Goal: Task Accomplishment & Management: Manage account settings

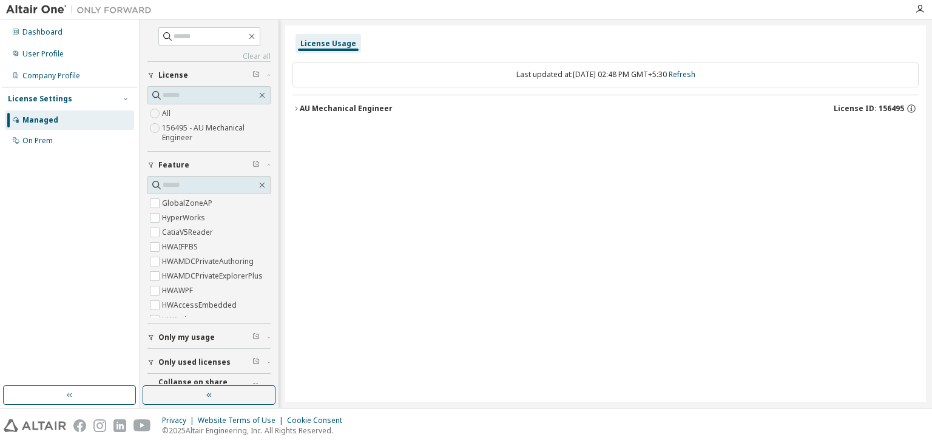
click at [296, 107] on icon "button" at bounding box center [295, 108] width 7 height 7
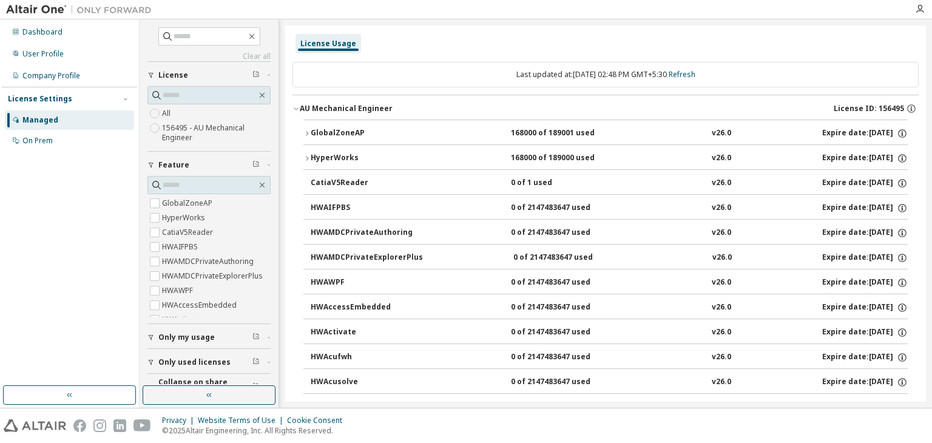
click at [306, 132] on icon "button" at bounding box center [306, 133] width 7 height 7
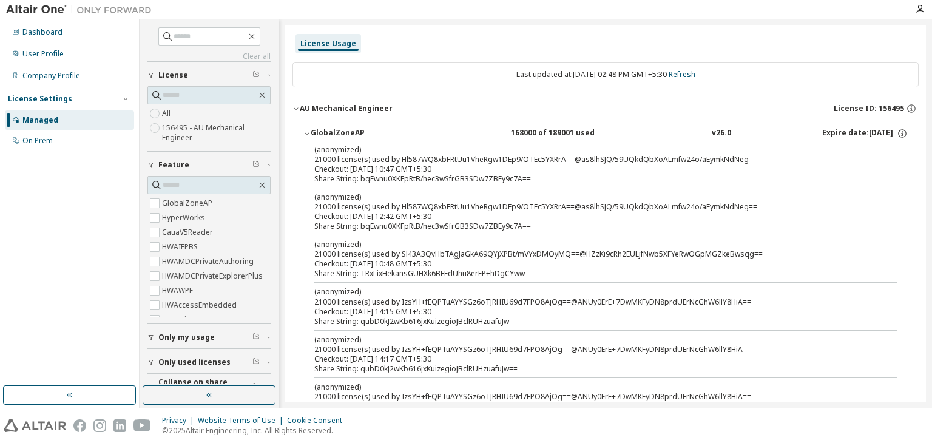
click at [197, 340] on span "Only my usage" at bounding box center [186, 338] width 56 height 10
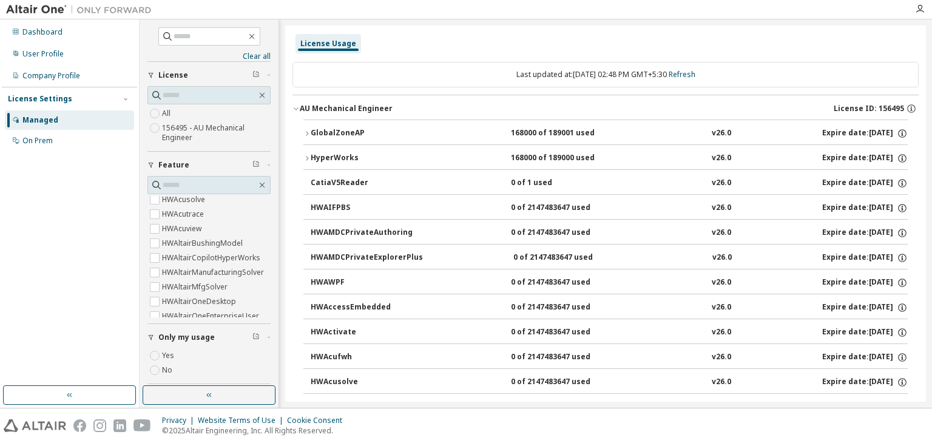
scroll to position [53, 0]
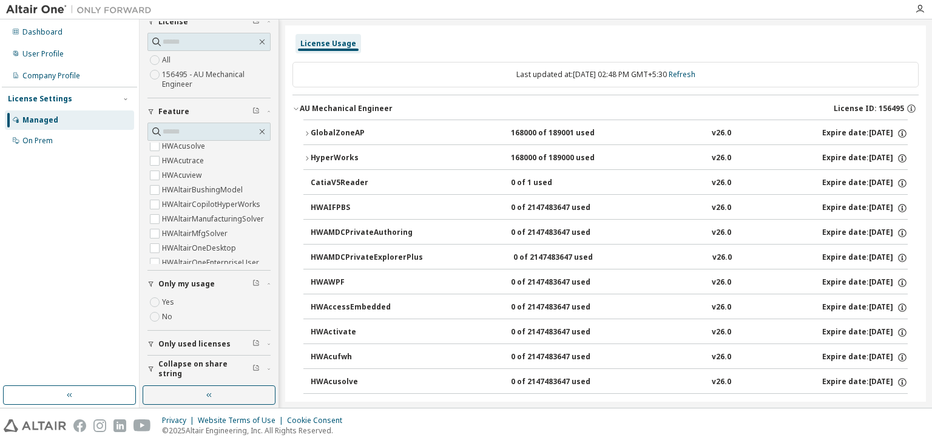
click at [201, 340] on span "Only used licenses" at bounding box center [194, 344] width 72 height 10
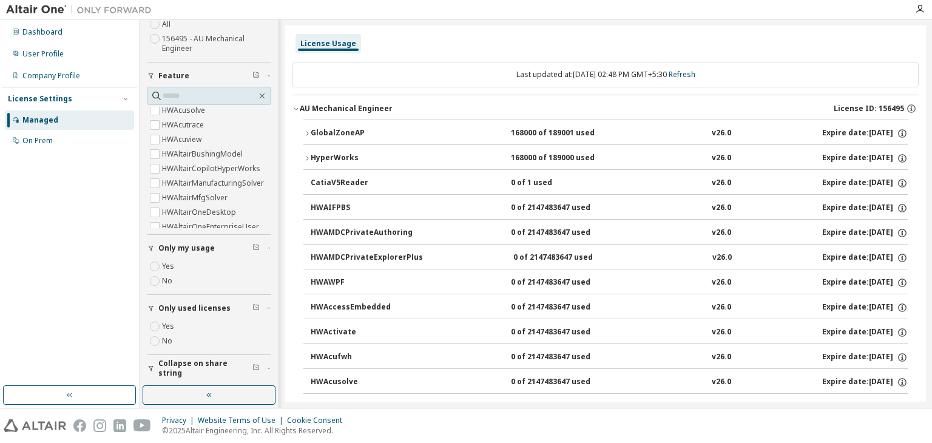
click at [203, 366] on span "Collapse on share string" at bounding box center [205, 368] width 94 height 19
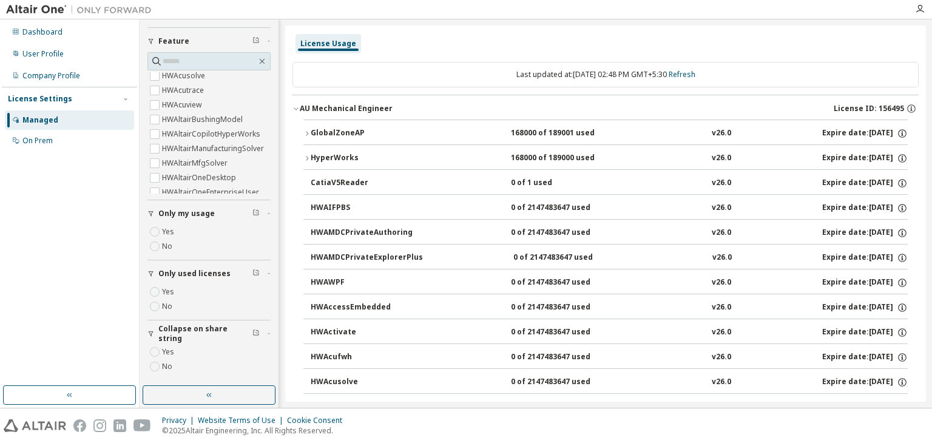
scroll to position [0, 0]
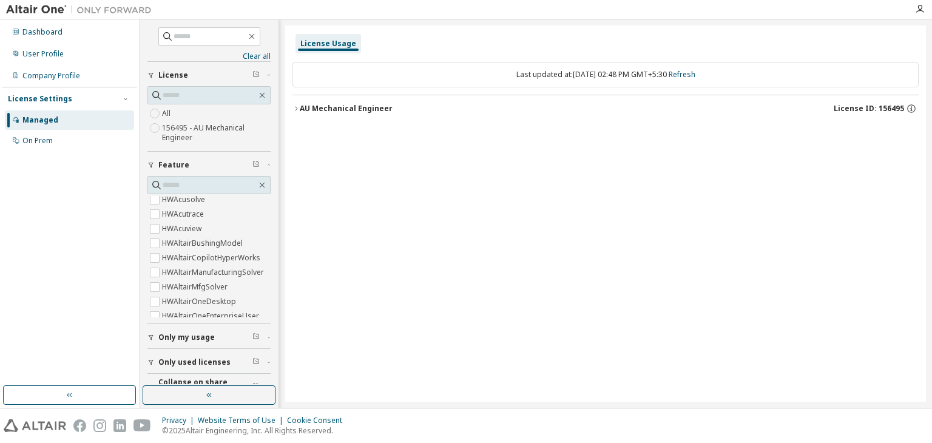
click at [297, 107] on icon "button" at bounding box center [295, 108] width 7 height 7
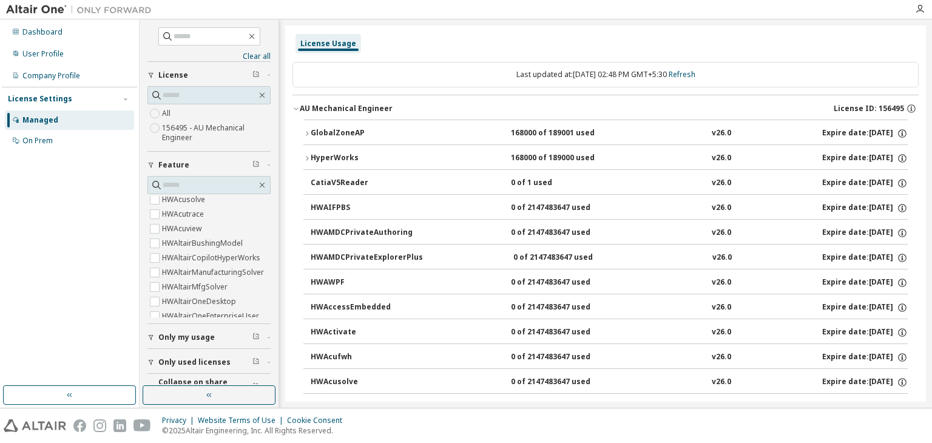
click at [303, 128] on button "GlobalZoneAP 168000 of 189001 used v26.0 Expire date: 2025-12-01" at bounding box center [605, 133] width 604 height 27
